Goal: Task Accomplishment & Management: Use online tool/utility

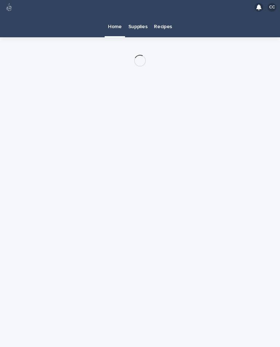
scroll to position [13, 0]
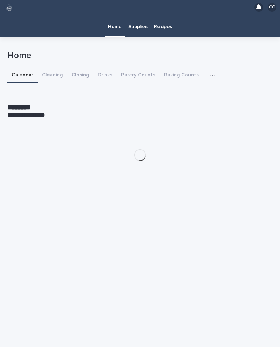
click at [78, 68] on button "Closing" at bounding box center [80, 75] width 26 height 15
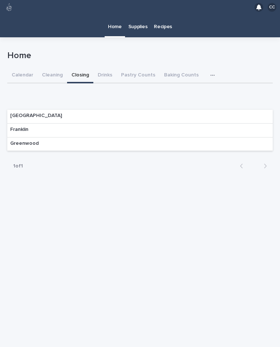
click at [247, 123] on div "Franklin" at bounding box center [140, 130] width 266 height 14
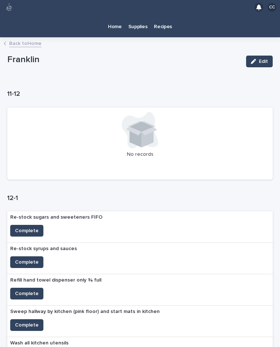
click at [29, 194] on div "12-1 Re-stock sugars and sweeteners FIFO Complete Re-stock syrups and sauces Co…" at bounding box center [140, 309] width 266 height 230
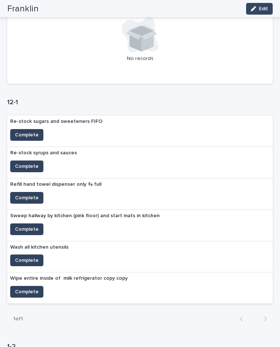
scroll to position [97, 0]
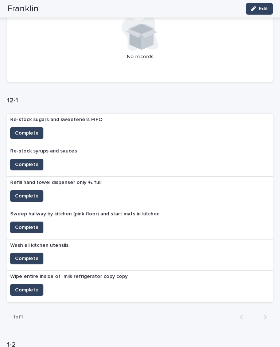
click at [26, 161] on span "Complete" at bounding box center [27, 164] width 24 height 7
click at [27, 192] on span "Complete" at bounding box center [27, 195] width 24 height 7
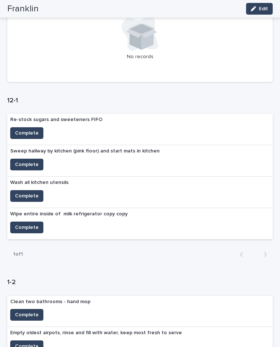
click at [23, 223] on span "Complete" at bounding box center [27, 226] width 24 height 7
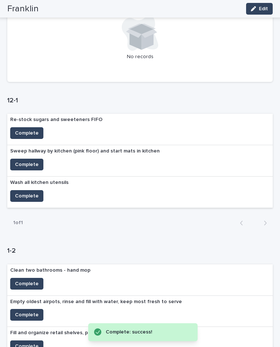
click at [26, 127] on button "Complete" at bounding box center [26, 133] width 33 height 12
click at [22, 192] on span "Complete" at bounding box center [27, 195] width 24 height 7
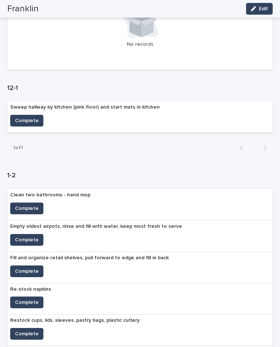
scroll to position [108, 0]
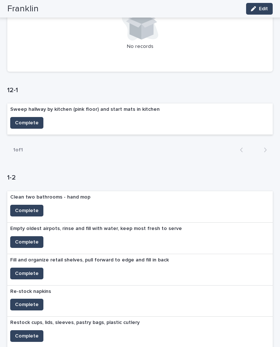
click at [36, 117] on button "Complete" at bounding box center [26, 123] width 33 height 12
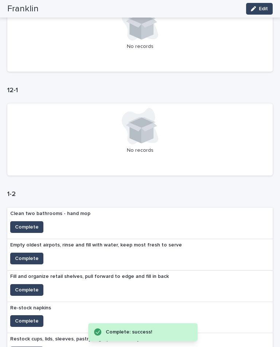
click at [32, 223] on span "Complete" at bounding box center [27, 226] width 24 height 7
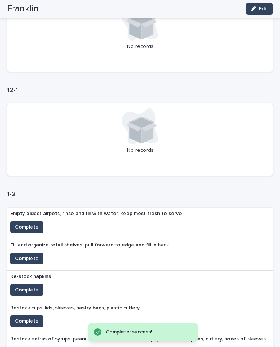
click at [29, 223] on span "Complete" at bounding box center [27, 226] width 24 height 7
